Goal: Information Seeking & Learning: Learn about a topic

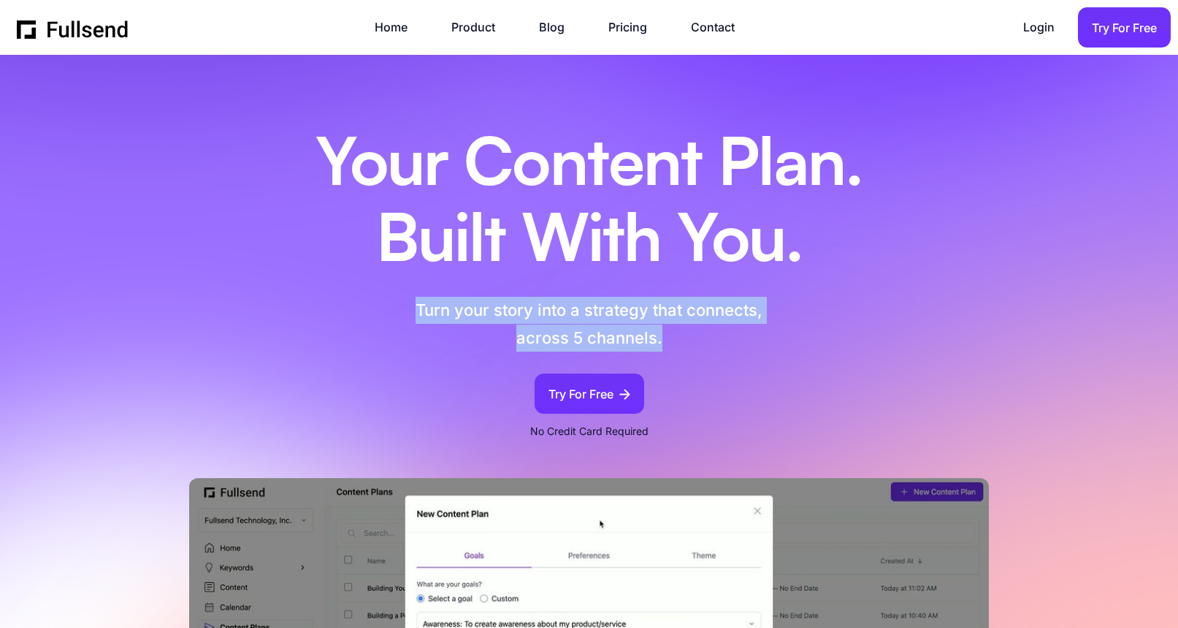
drag, startPoint x: 663, startPoint y: 340, endPoint x: 411, endPoint y: 309, distance: 254.0
click at [411, 309] on p "Turn your story into a strategy that connects, across 5 channels." at bounding box center [589, 324] width 477 height 55
copy p "Turn your story into a strategy that connects, across 5 channels."
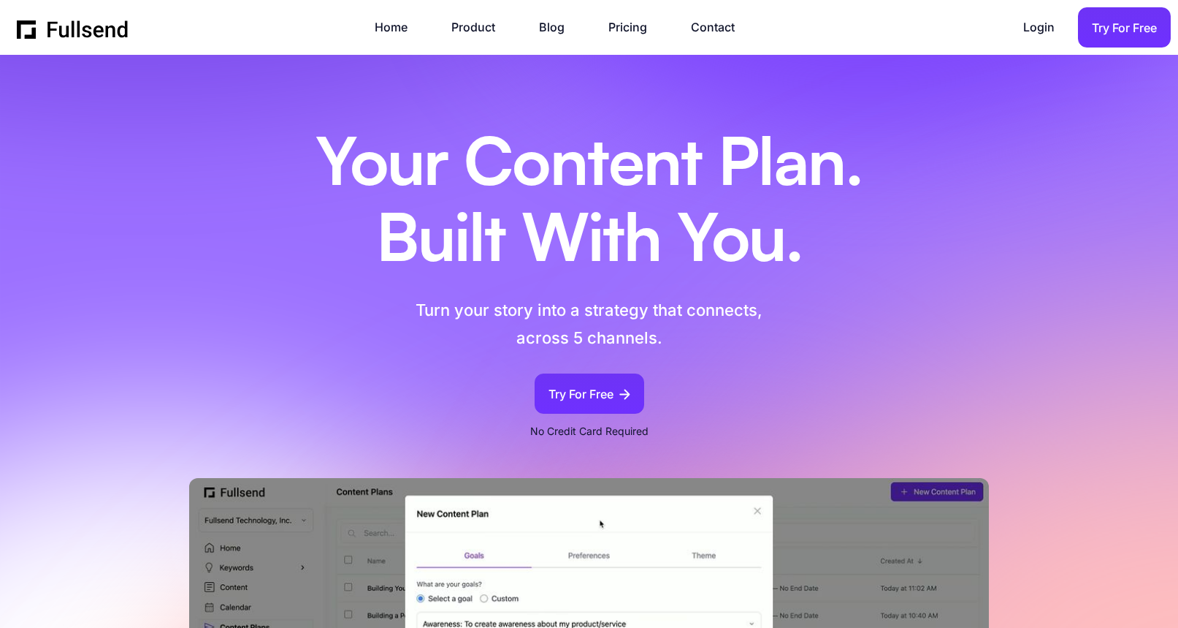
click at [761, 272] on h1 "Your Content Plan. Built With You." at bounding box center [589, 203] width 621 height 151
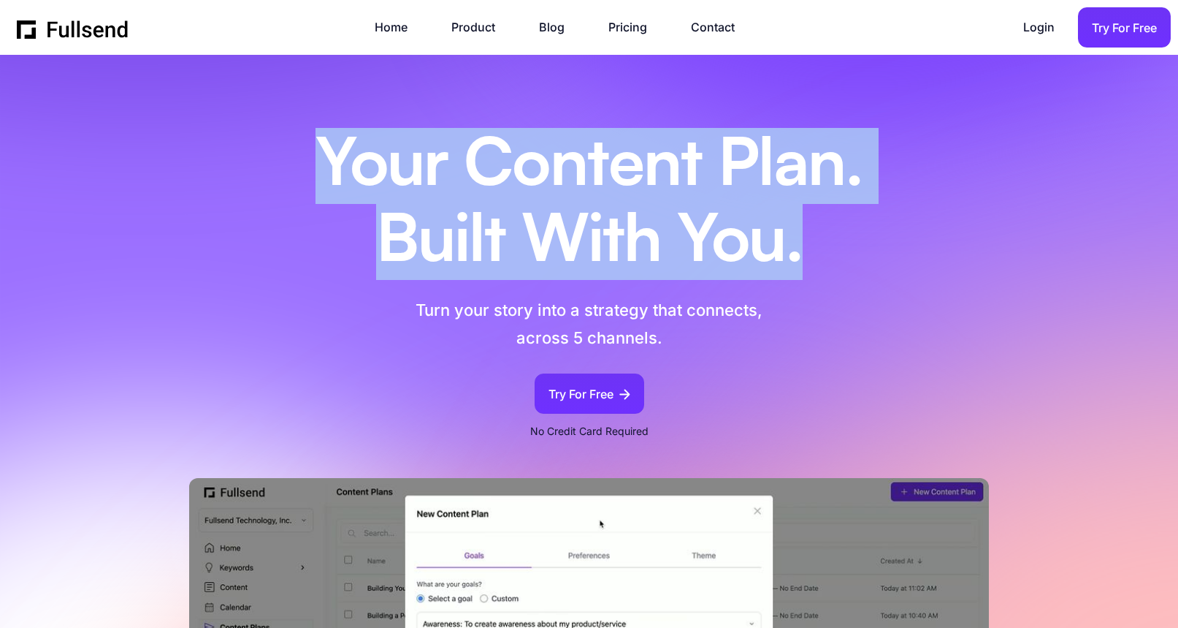
drag, startPoint x: 814, startPoint y: 264, endPoint x: 320, endPoint y: 186, distance: 500.0
click at [320, 186] on h1 "Your Content Plan. Built With You." at bounding box center [589, 203] width 621 height 151
copy h1 "Your Content Plan. Built With You."
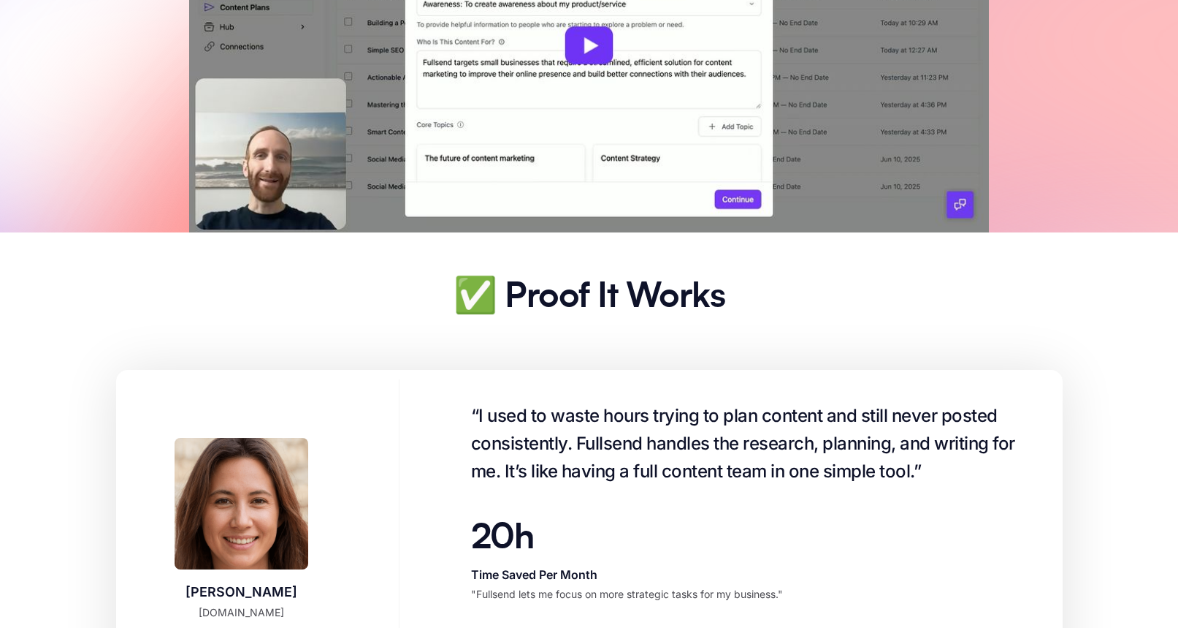
scroll to position [1181, 0]
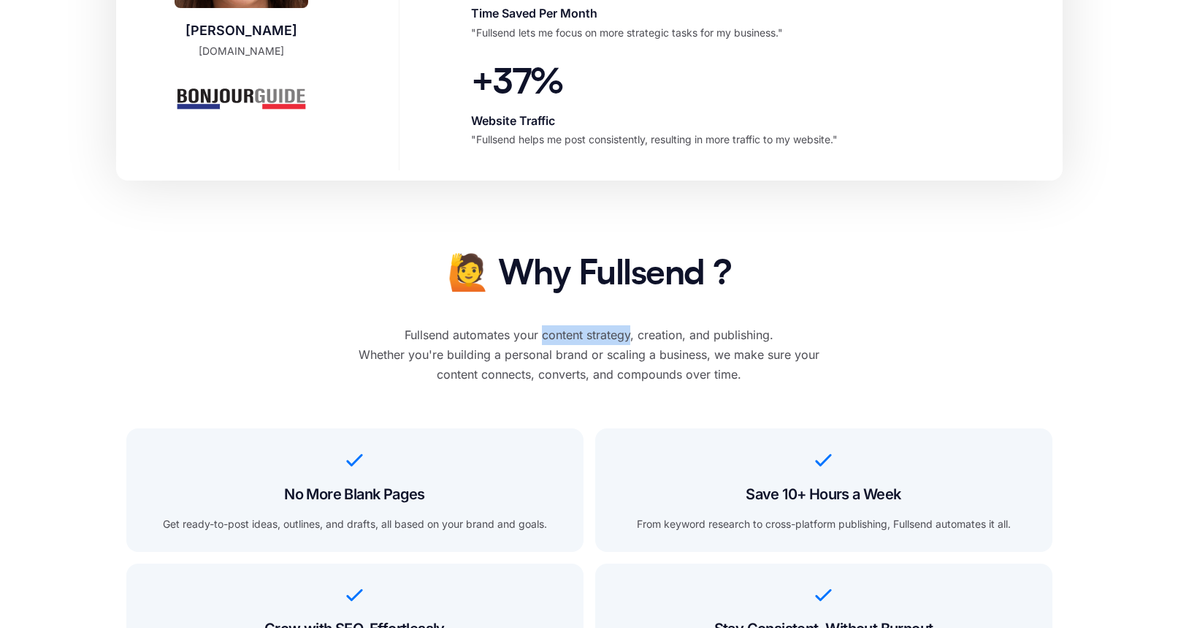
drag, startPoint x: 631, startPoint y: 338, endPoint x: 544, endPoint y: 336, distance: 87.7
click at [544, 336] on div "Fullsend automates your content strategy, creation, and publishing. Whether you…" at bounding box center [589, 355] width 495 height 60
copy div "content strategy"
click at [529, 334] on div "Fullsend automates your content strategy, creation, and publishing. Whether you…" at bounding box center [589, 355] width 495 height 60
copy div "Fullsend automates your content strategy"
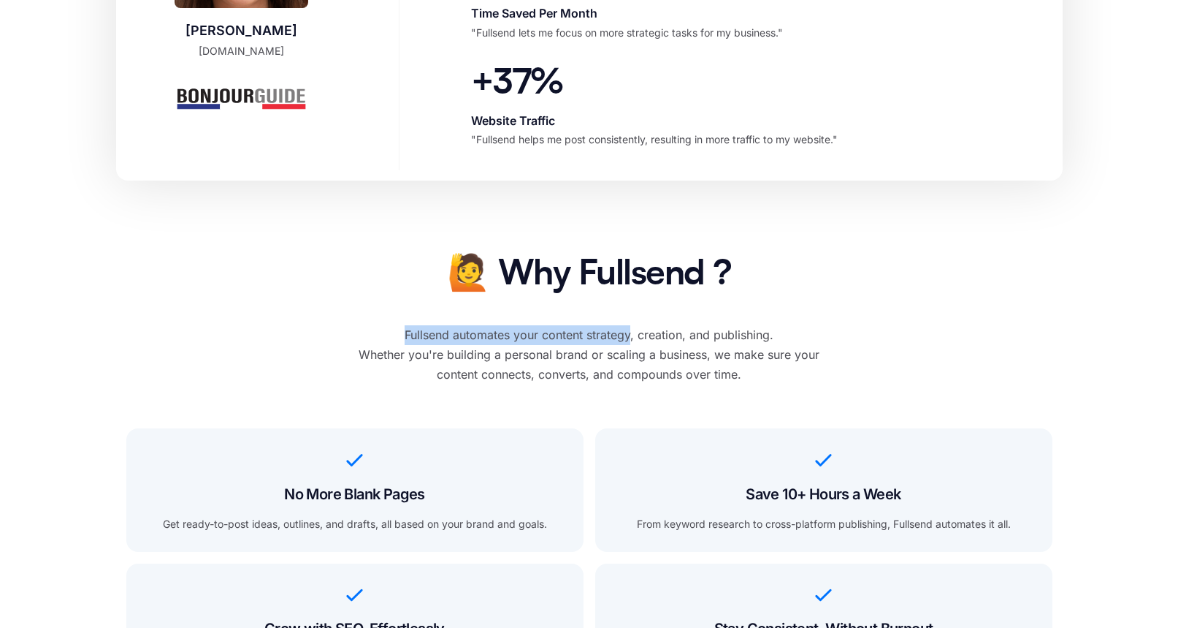
drag, startPoint x: 405, startPoint y: 337, endPoint x: 631, endPoint y: 343, distance: 226.5
click at [631, 343] on div "Fullsend automates your content strategy, creation, and publishing. Whether you…" at bounding box center [589, 355] width 495 height 60
